Goal: Find specific page/section: Find specific page/section

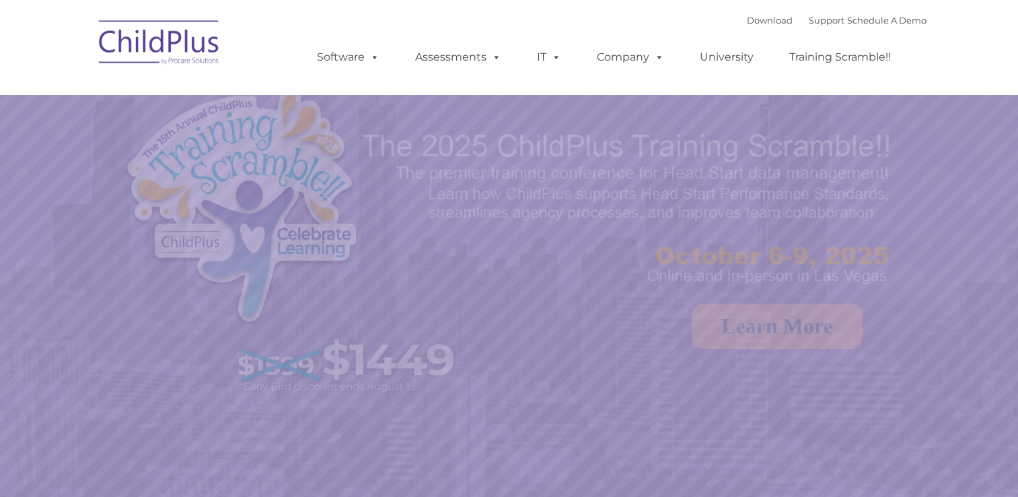
select select "MEDIUM"
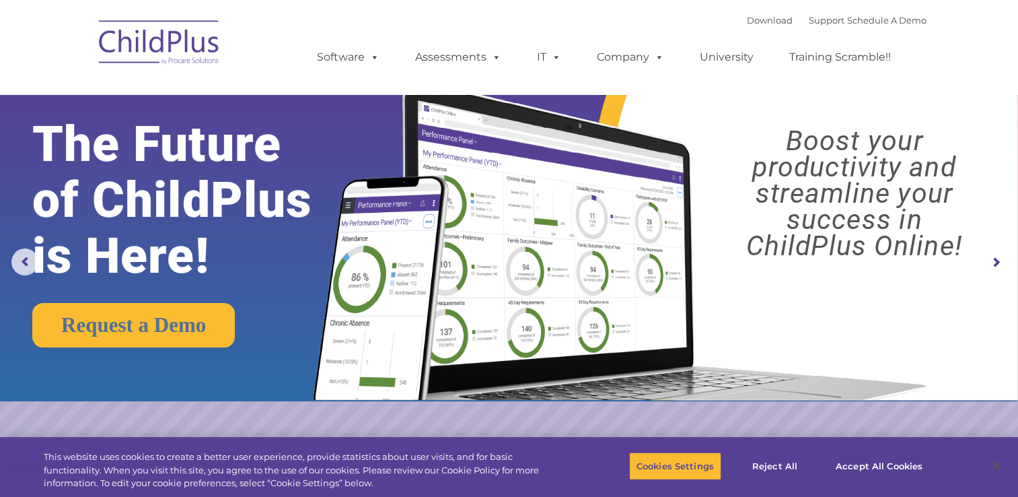
click at [722, 314] on img at bounding box center [616, 227] width 639 height 346
click at [789, 152] on rs-layer "Boost your productivity and streamline your success in ChildPlus Online!" at bounding box center [854, 193] width 302 height 131
click at [171, 65] on img at bounding box center [159, 44] width 135 height 67
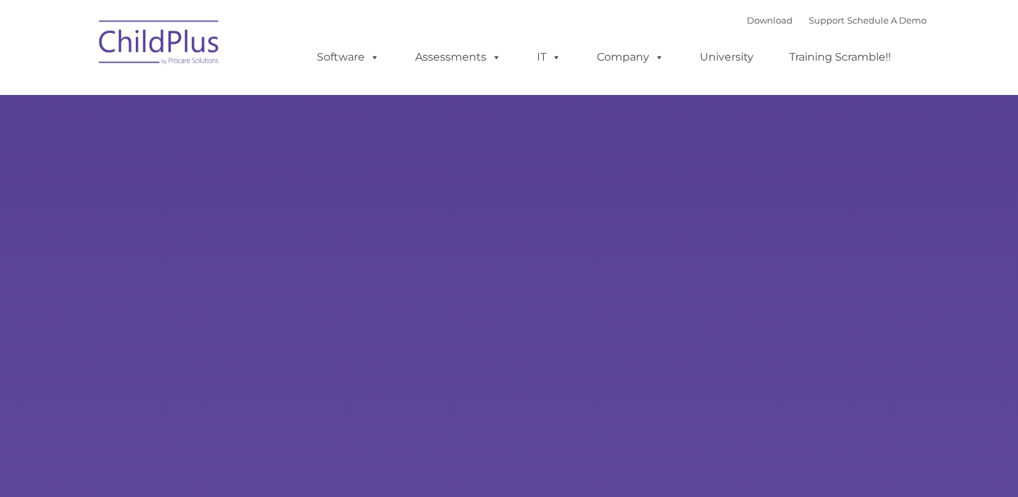
select select "MEDIUM"
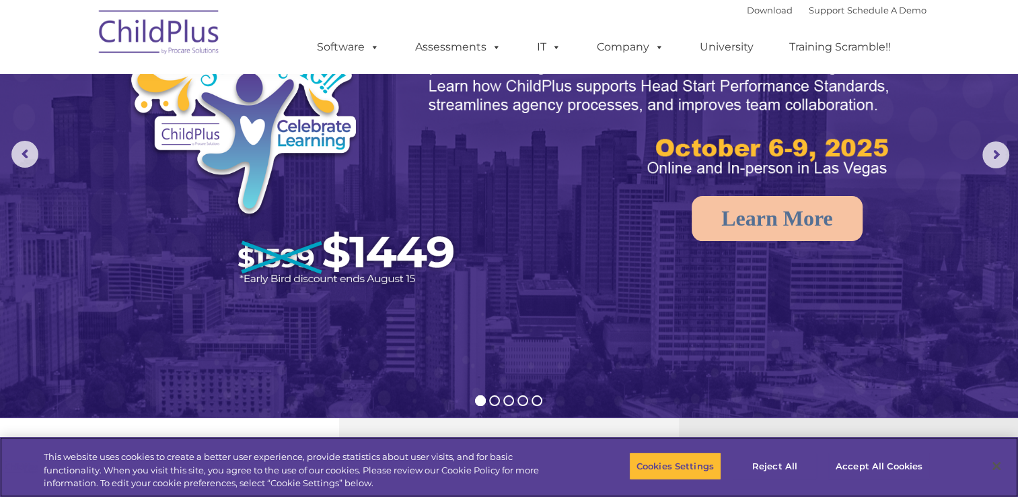
scroll to position [135, 0]
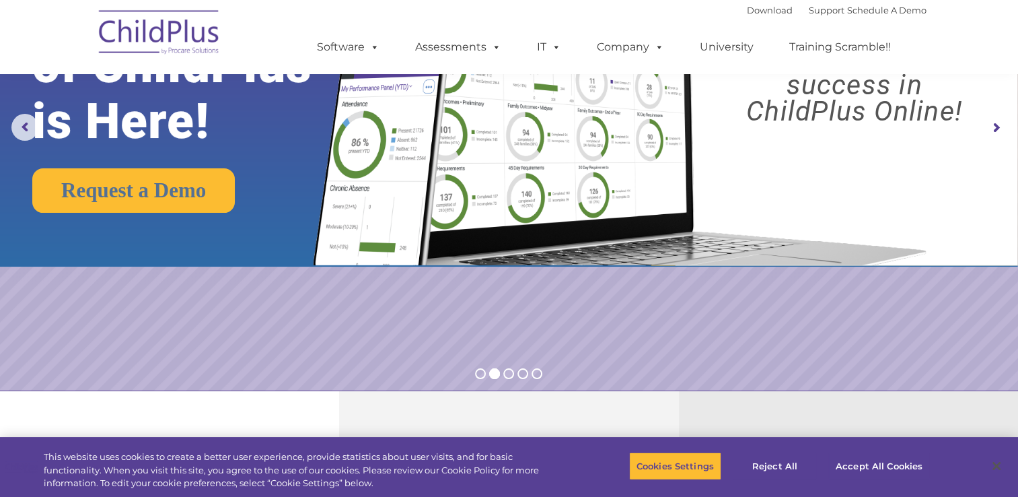
click at [958, 96] on rs-layer "Boost your productivity and streamline your success in ChildPlus Online!" at bounding box center [854, 58] width 302 height 131
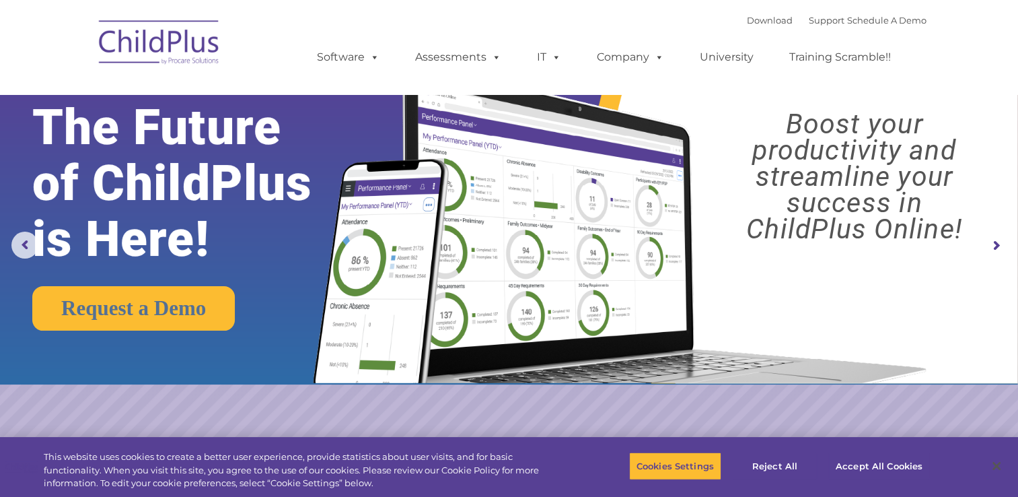
scroll to position [0, 0]
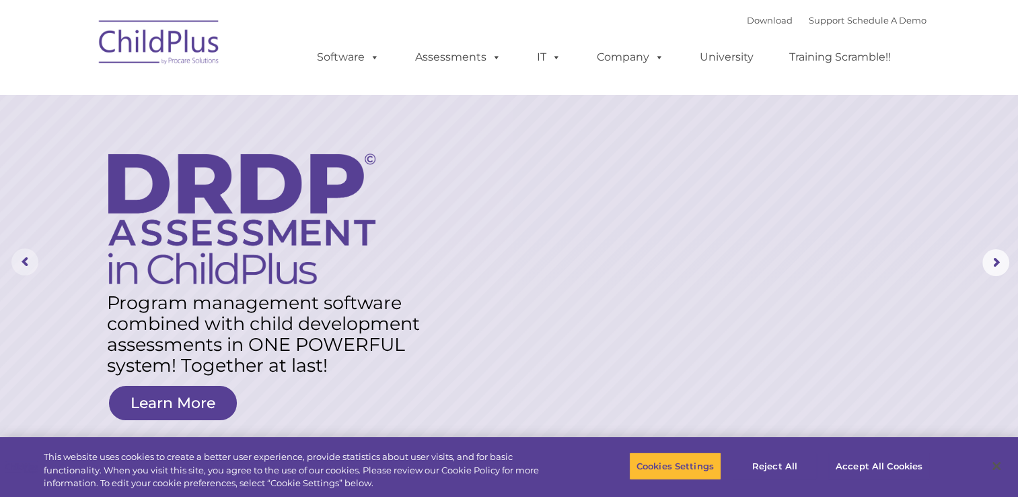
click at [29, 261] on rs-arrow at bounding box center [24, 261] width 27 height 27
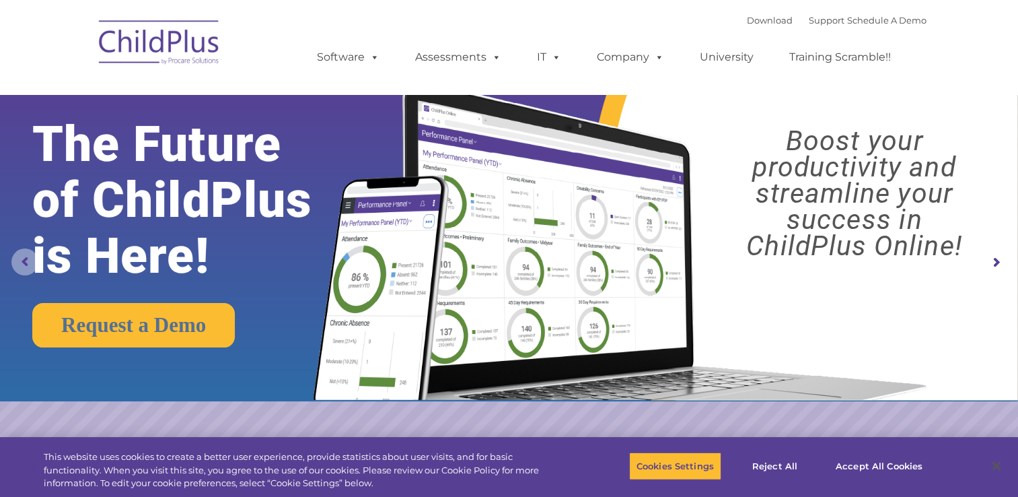
click at [29, 261] on rs-arrow at bounding box center [24, 261] width 27 height 27
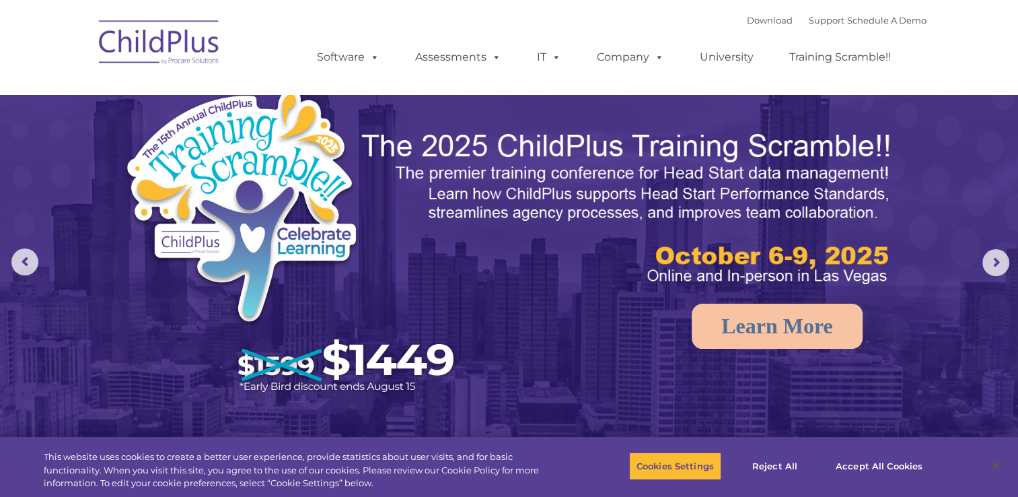
click at [174, 47] on img at bounding box center [159, 44] width 135 height 67
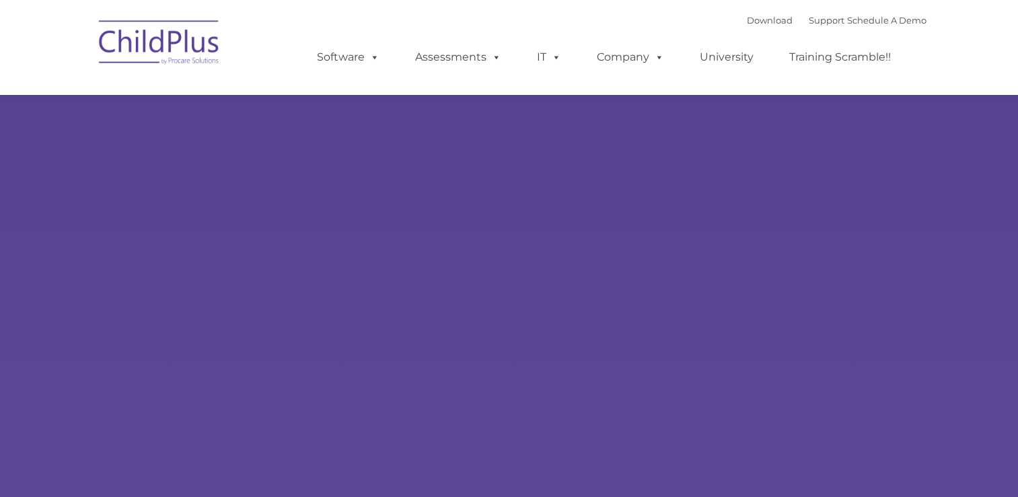
type input ""
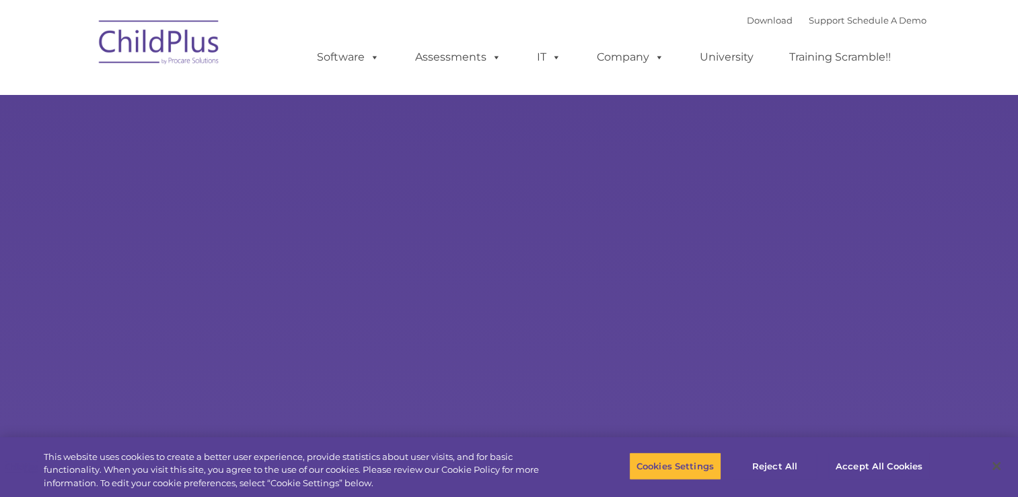
select select "MEDIUM"
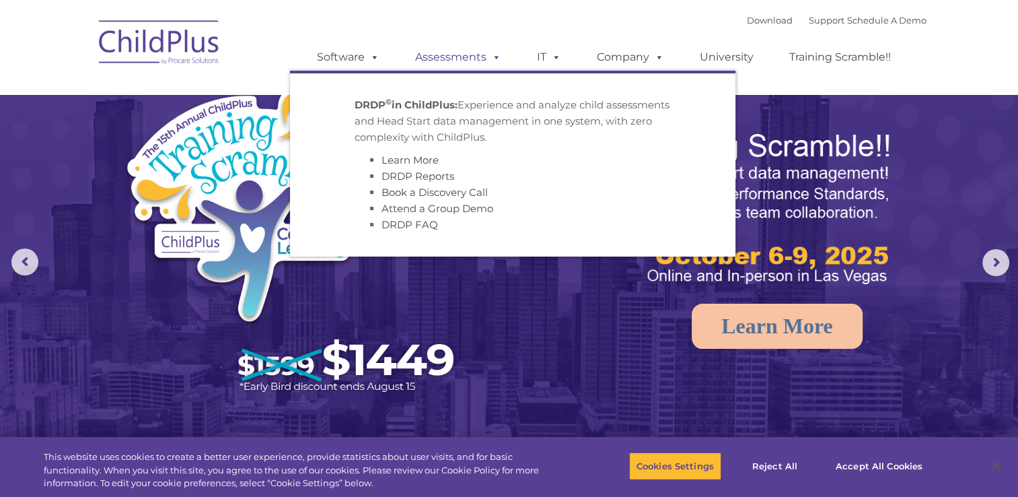
click at [479, 58] on link "Assessments" at bounding box center [458, 57] width 113 height 27
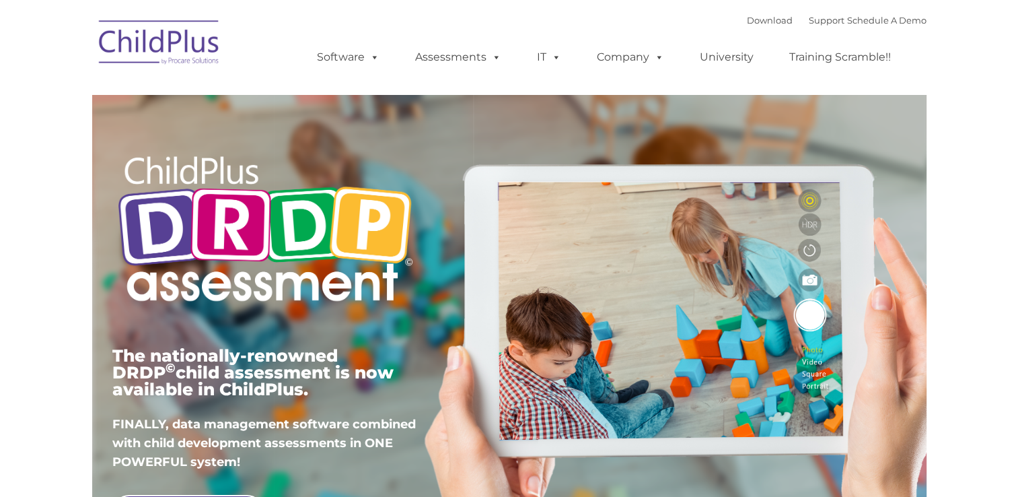
type input ""
